Goal: Transaction & Acquisition: Purchase product/service

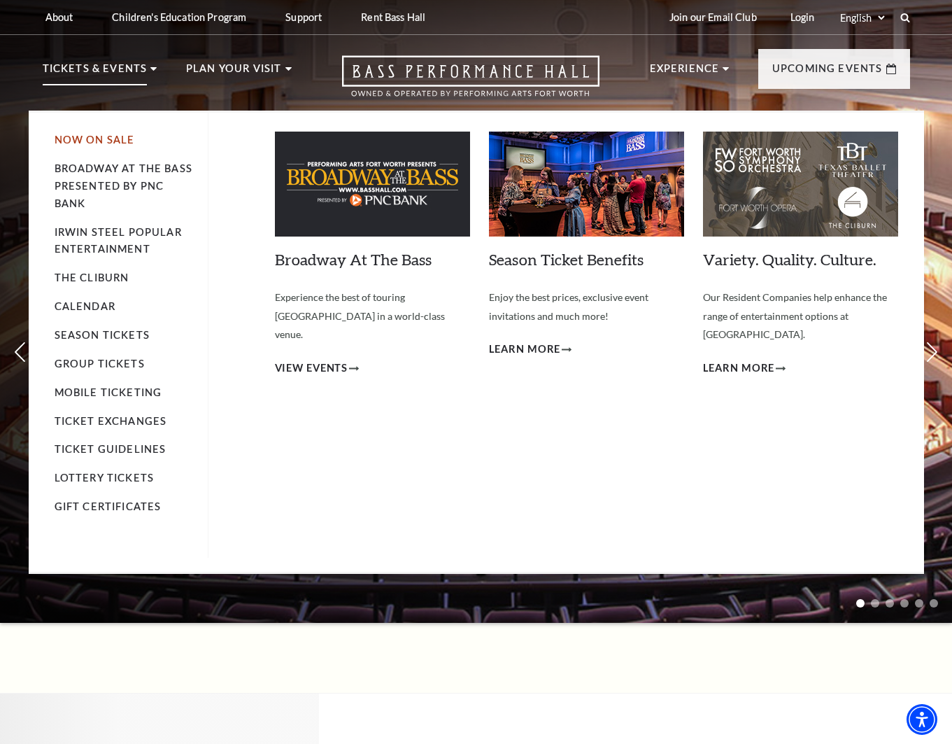
click at [115, 136] on link "Now On Sale" at bounding box center [95, 140] width 80 height 12
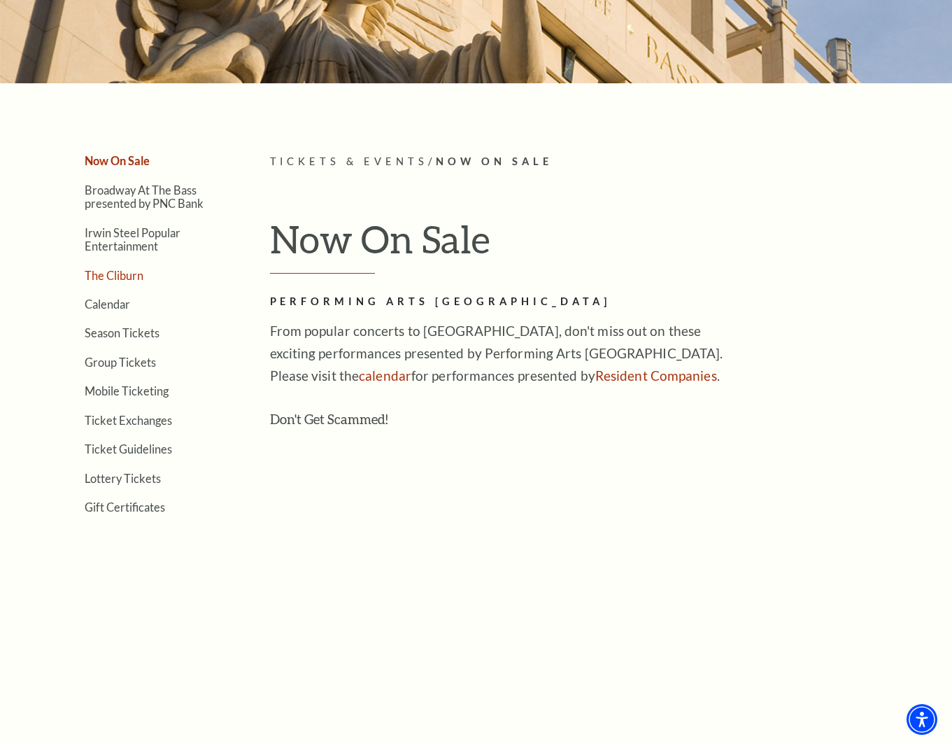
scroll to position [210, 0]
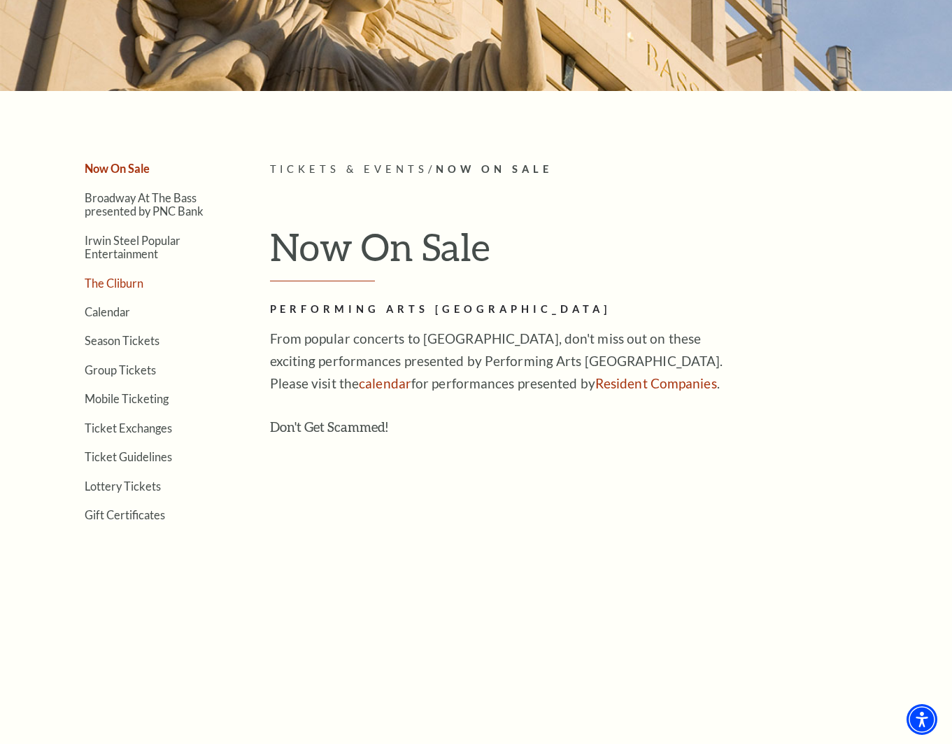
click at [107, 287] on link "The Cliburn" at bounding box center [114, 282] width 59 height 13
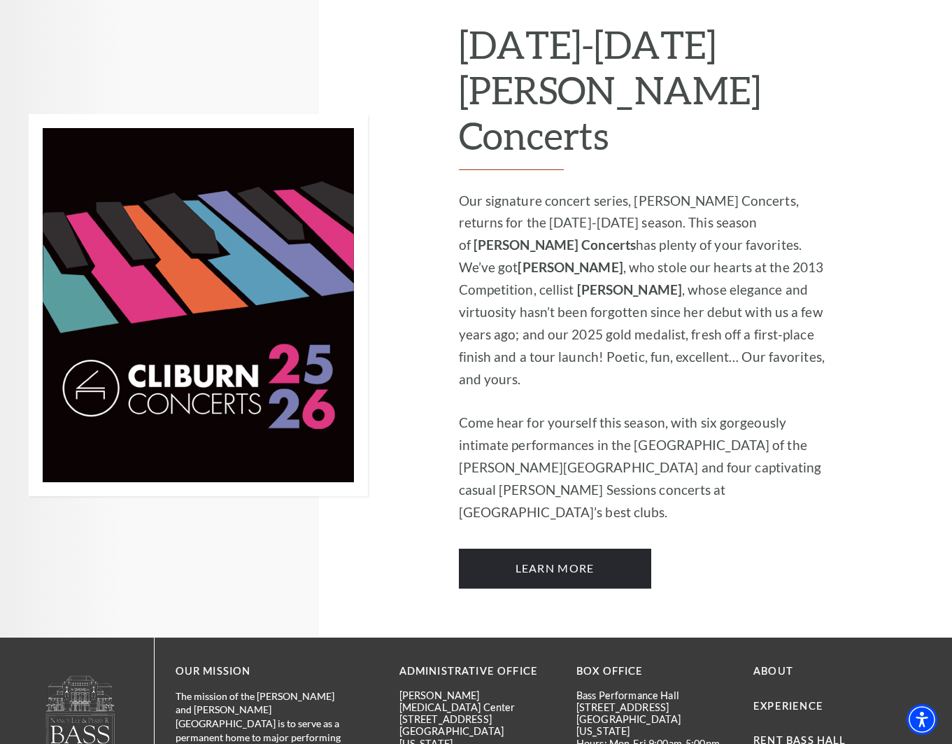
scroll to position [1008, 0]
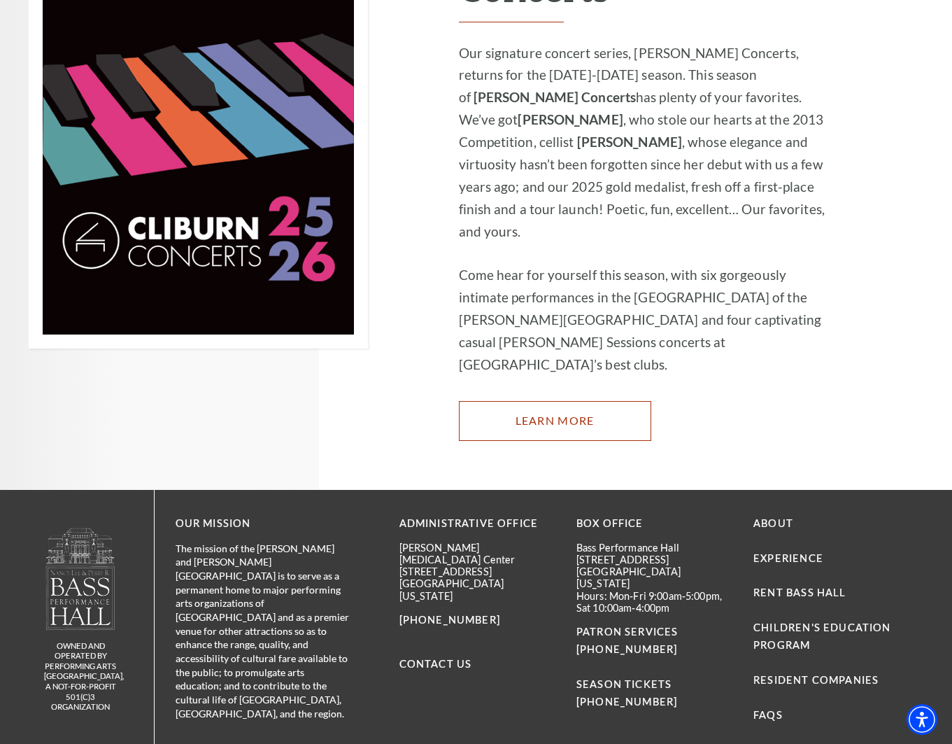
click at [572, 401] on link "Learn More" at bounding box center [555, 420] width 192 height 39
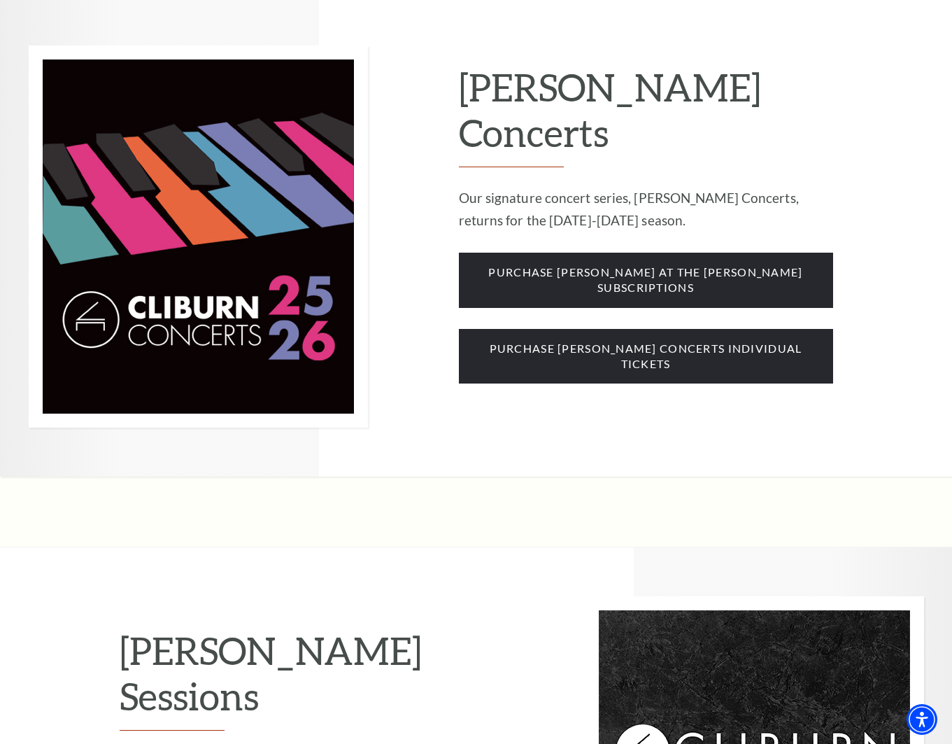
scroll to position [980, 0]
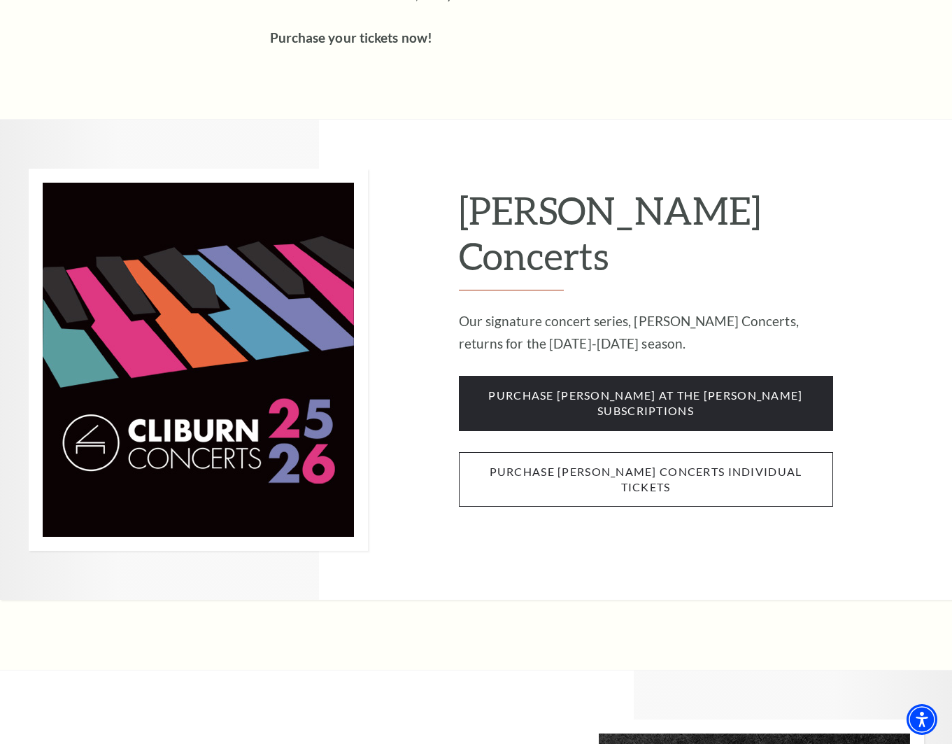
click at [657, 452] on span "purchase cliburn concerts individual tickets" at bounding box center [646, 479] width 374 height 55
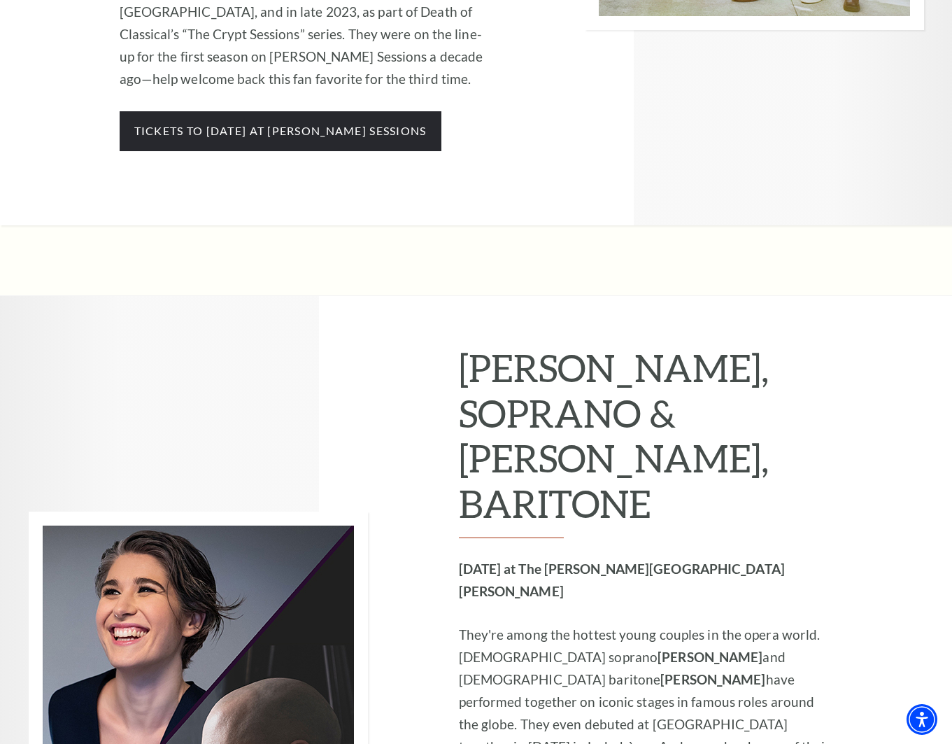
scroll to position [4548, 0]
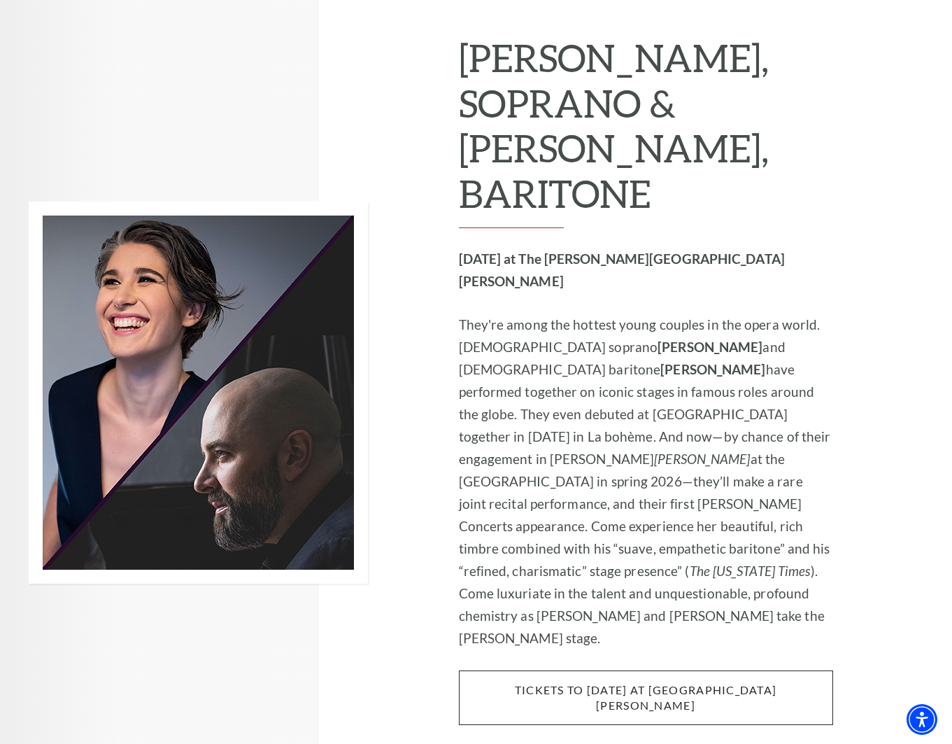
click at [519, 670] on span "tickets to [DATE] at [GEOGRAPHIC_DATA][PERSON_NAME]" at bounding box center [646, 697] width 374 height 55
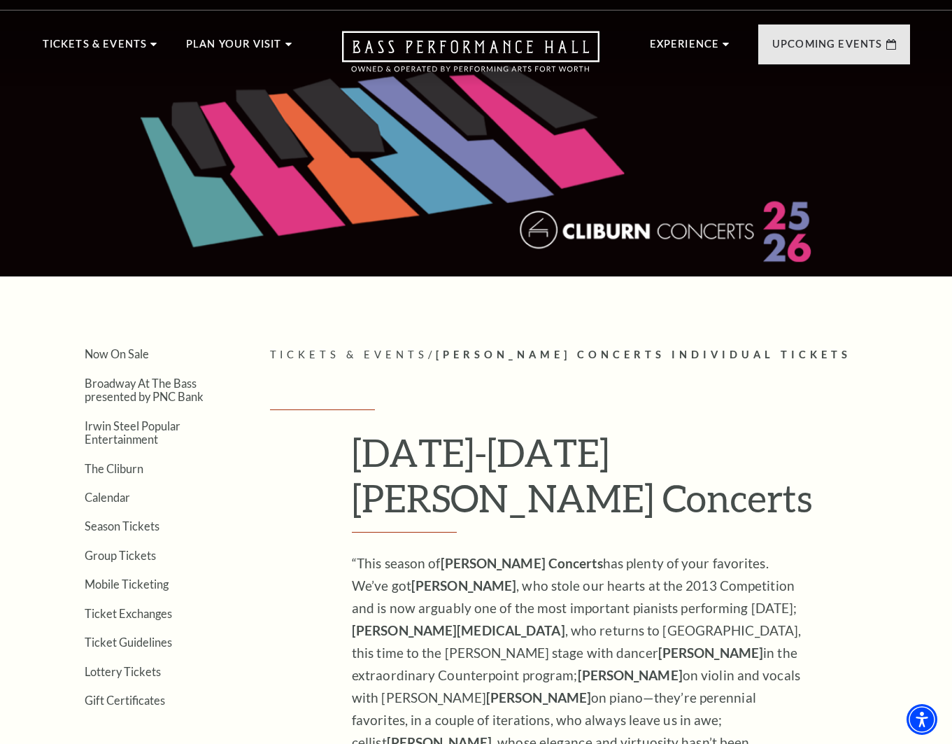
scroll to position [0, 0]
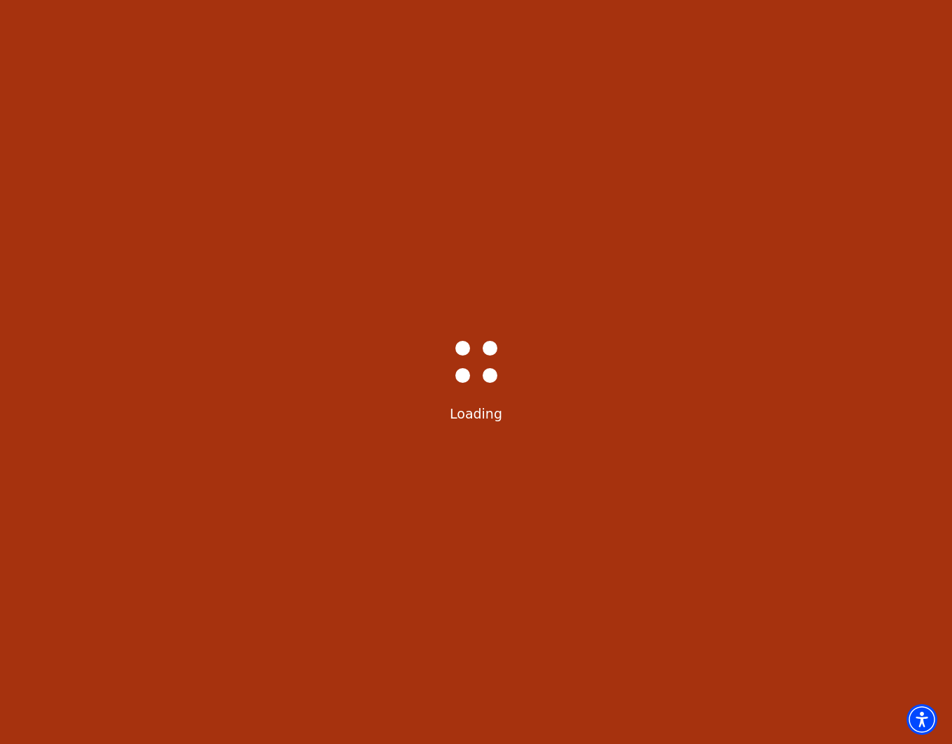
scroll to position [34, 0]
